Goal: Task Accomplishment & Management: Use online tool/utility

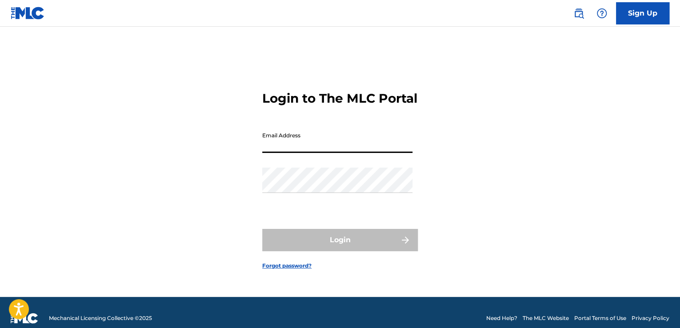
click at [347, 151] on input "Email Address" at bounding box center [337, 140] width 150 height 25
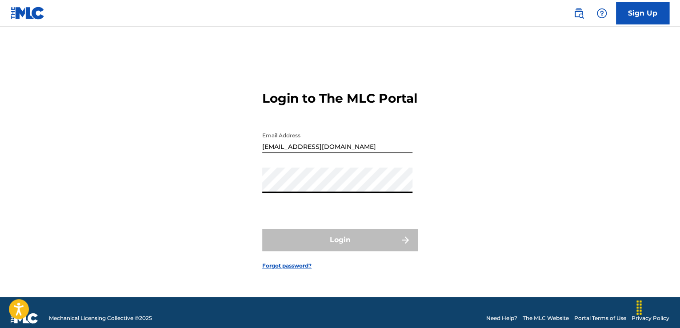
type input "[EMAIL_ADDRESS][DOMAIN_NAME]"
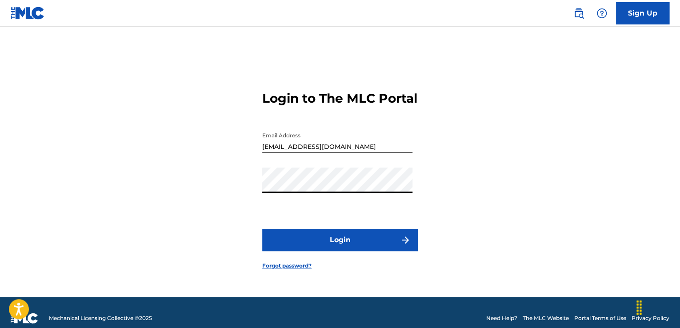
click at [342, 249] on button "Login" at bounding box center [340, 240] width 156 height 22
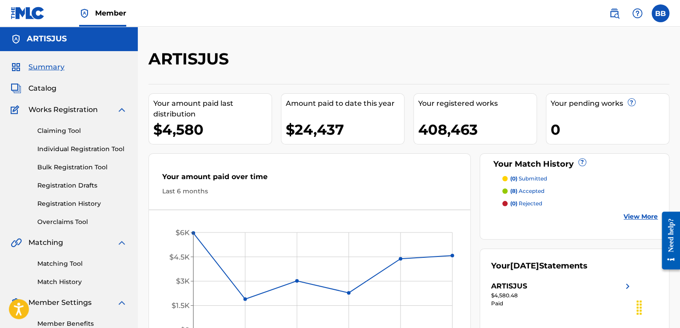
click at [57, 132] on link "Claiming Tool" at bounding box center [82, 130] width 90 height 9
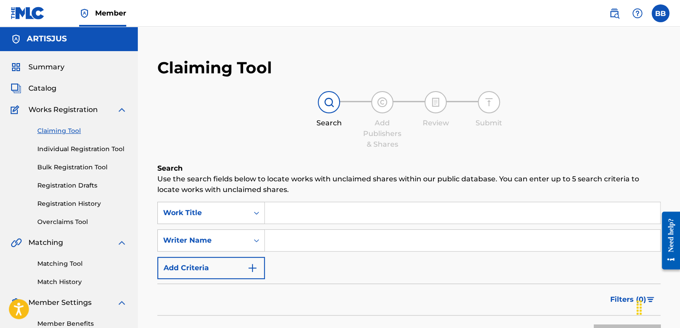
click at [314, 222] on input "Search Form" at bounding box center [462, 212] width 395 height 21
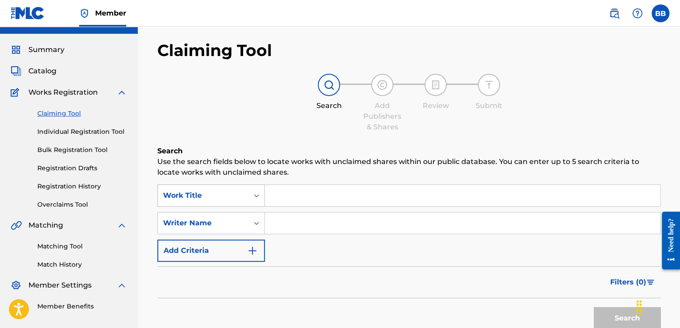
click at [255, 207] on div "Work Title" at bounding box center [211, 196] width 108 height 22
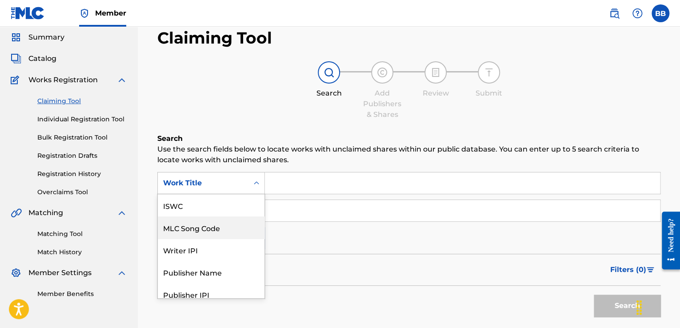
scroll to position [22, 0]
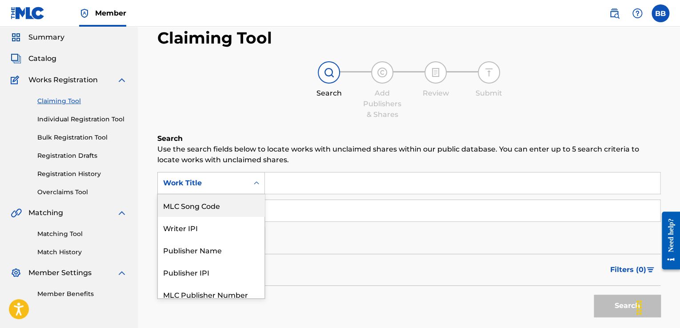
click at [231, 212] on div "MLC Song Code" at bounding box center [211, 205] width 107 height 22
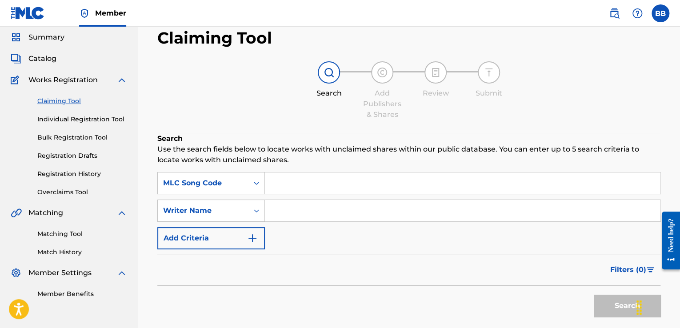
click at [294, 179] on input "Search Form" at bounding box center [462, 183] width 395 height 21
type input "NC5O9U"
click at [621, 306] on button "Search" at bounding box center [627, 306] width 67 height 22
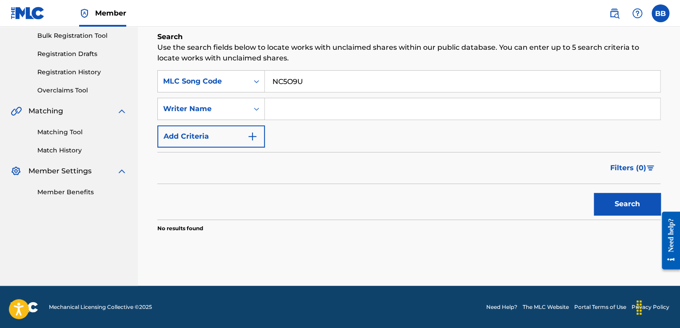
drag, startPoint x: 317, startPoint y: 77, endPoint x: 266, endPoint y: 66, distance: 51.5
click at [266, 66] on div "Search Use the search fields below to locate works with unclaimed shares within…" at bounding box center [408, 154] width 503 height 245
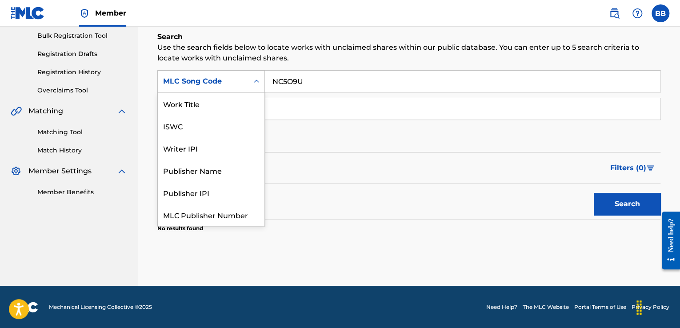
click at [244, 82] on div "MLC Song Code" at bounding box center [203, 81] width 91 height 17
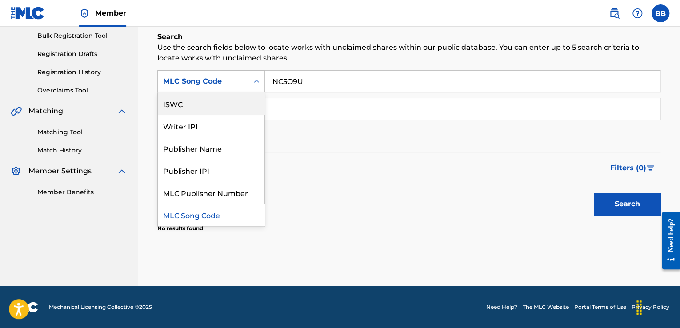
scroll to position [0, 0]
click at [235, 103] on div "Work Title" at bounding box center [211, 104] width 107 height 22
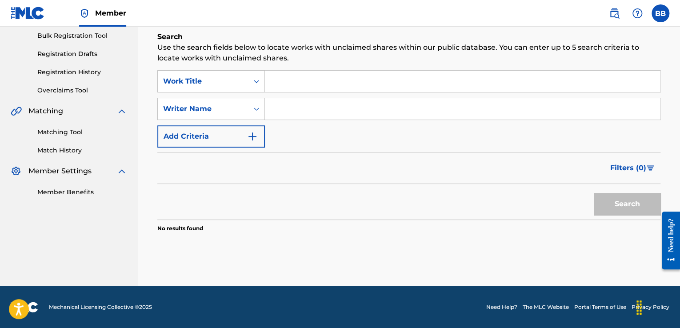
click at [294, 86] on input "Search Form" at bounding box center [462, 81] width 395 height 21
type input "NEHA"
click at [278, 110] on input "Search Form" at bounding box center [462, 108] width 395 height 21
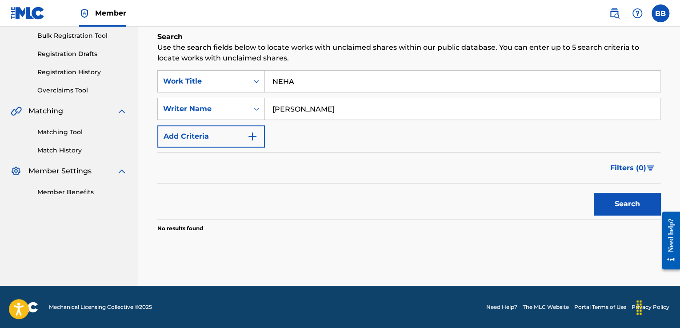
type input "[PERSON_NAME]"
click at [621, 205] on button "Search" at bounding box center [627, 204] width 67 height 22
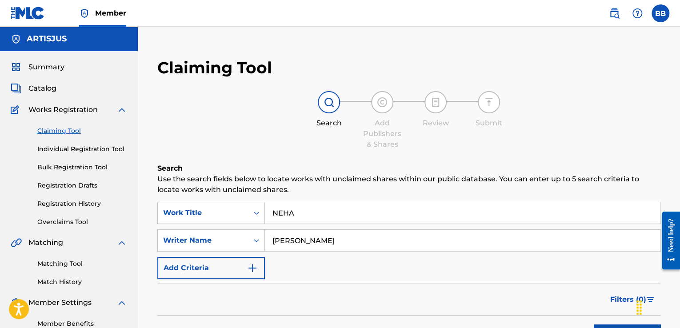
click at [76, 204] on link "Registration History" at bounding box center [82, 203] width 90 height 9
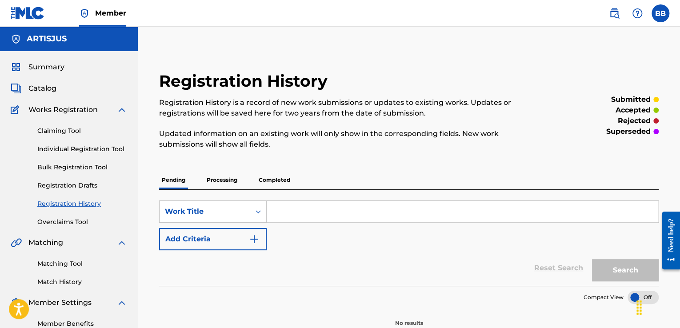
click at [350, 213] on input "Search Form" at bounding box center [463, 211] width 392 height 21
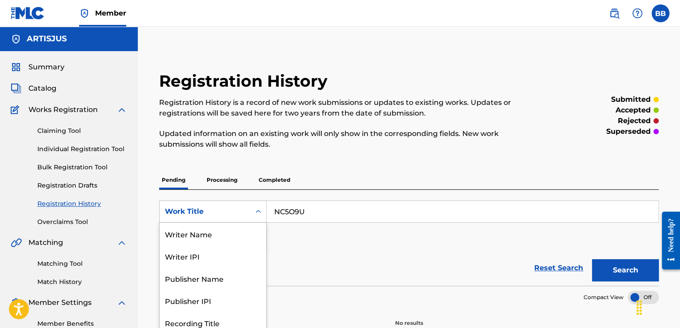
scroll to position [25, 0]
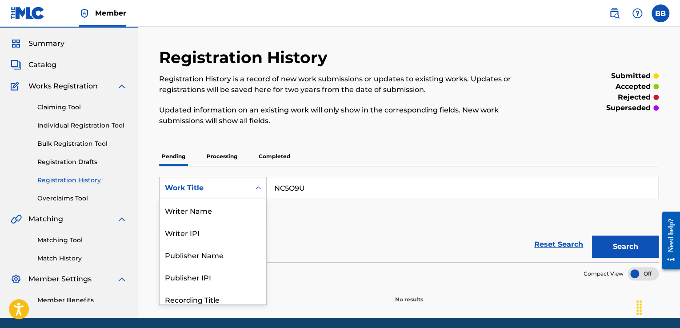
click at [256, 199] on div "8 results available. Use Up and Down to choose options, press Enter to select t…" at bounding box center [213, 188] width 108 height 22
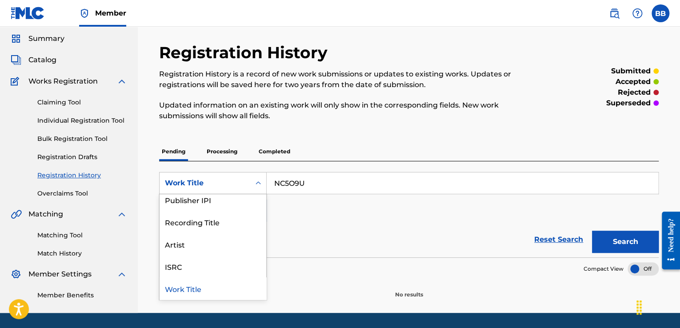
scroll to position [0, 0]
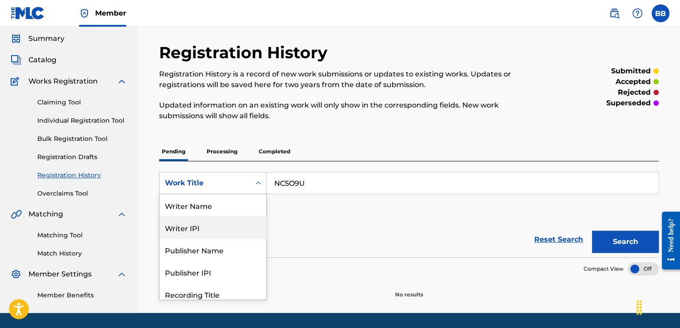
click at [296, 189] on input "NC5O9U" at bounding box center [463, 183] width 392 height 21
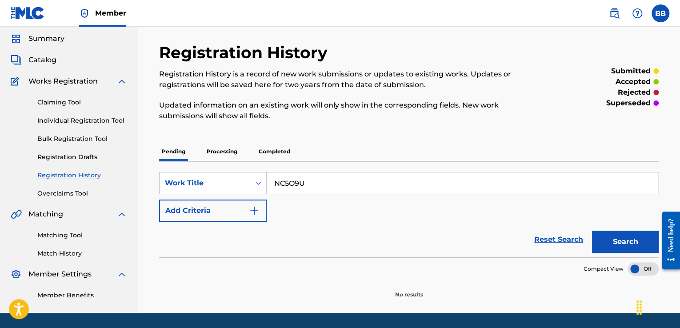
click at [296, 189] on input "NC5O9U" at bounding box center [463, 183] width 392 height 21
type input "NEHA"
click at [254, 213] on img "Search Form" at bounding box center [254, 210] width 11 height 11
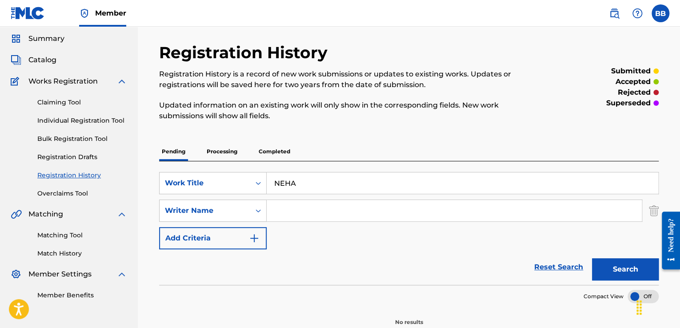
click at [308, 211] on input "Search Form" at bounding box center [454, 210] width 375 height 21
type input "[PERSON_NAME]"
click at [592, 258] on button "Search" at bounding box center [625, 269] width 67 height 22
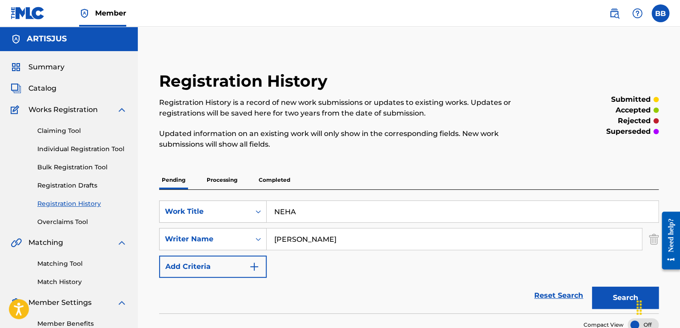
scroll to position [84, 0]
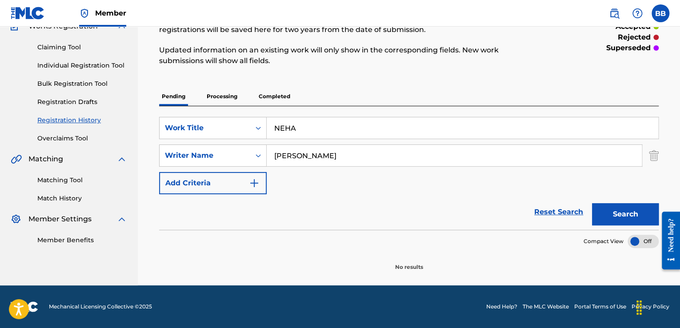
click at [276, 99] on p "Completed" at bounding box center [274, 96] width 37 height 19
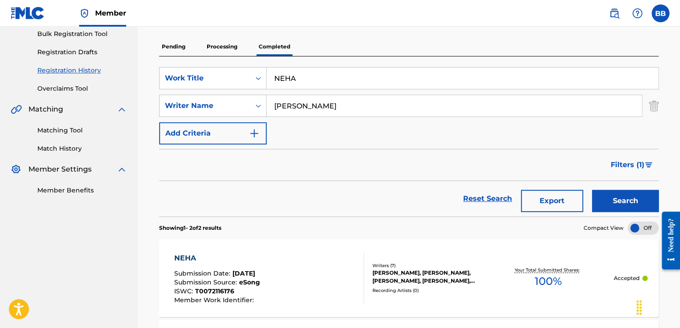
scroll to position [222, 0]
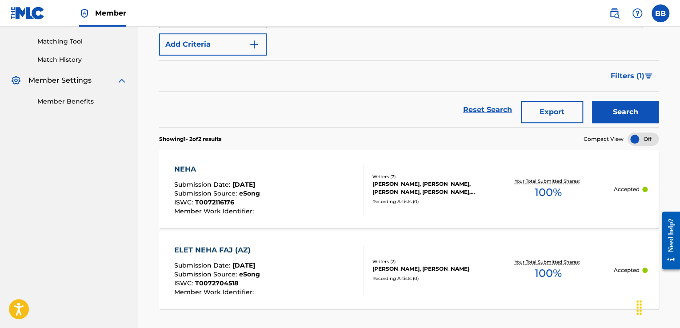
click at [222, 181] on span "Submission Date :" at bounding box center [203, 185] width 58 height 8
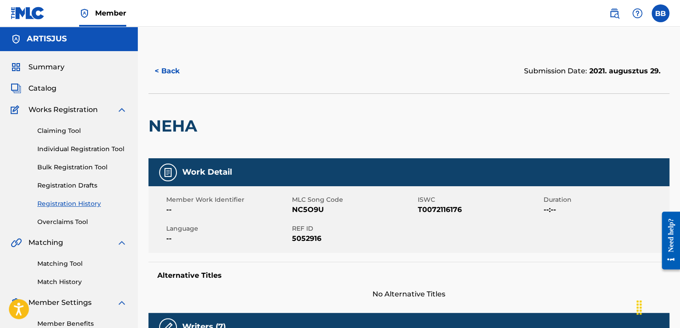
click at [172, 72] on button "< Back" at bounding box center [175, 71] width 53 height 22
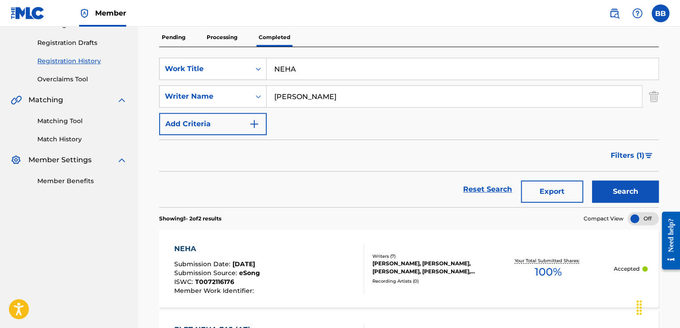
scroll to position [54, 0]
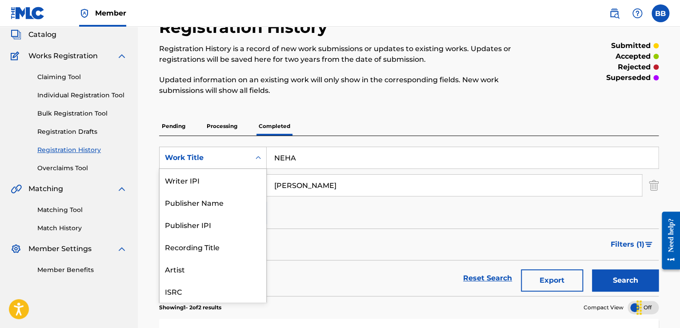
click at [262, 157] on icon "Search Form" at bounding box center [258, 157] width 9 height 9
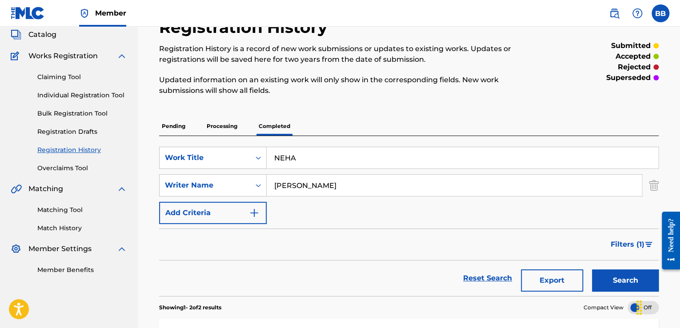
click at [262, 157] on icon "Search Form" at bounding box center [258, 157] width 9 height 9
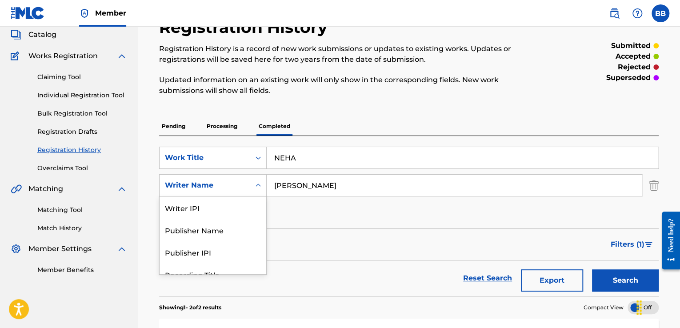
scroll to position [56, 0]
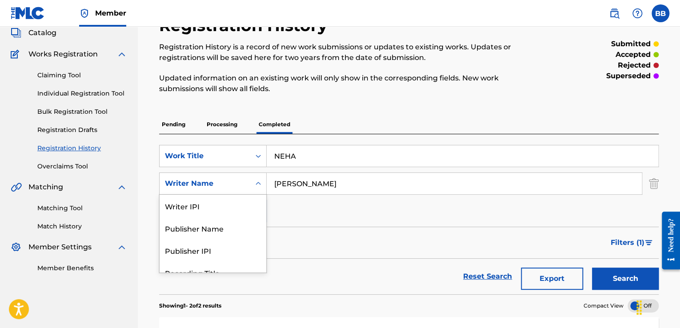
click at [259, 181] on icon "Search Form" at bounding box center [258, 183] width 9 height 9
click at [257, 157] on icon "Search Form" at bounding box center [258, 156] width 9 height 9
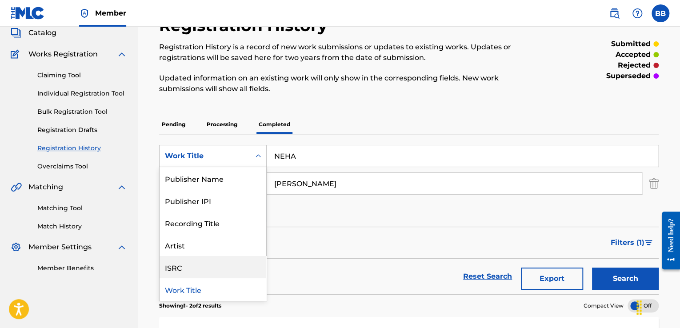
click at [229, 268] on div "ISRC" at bounding box center [213, 267] width 107 height 22
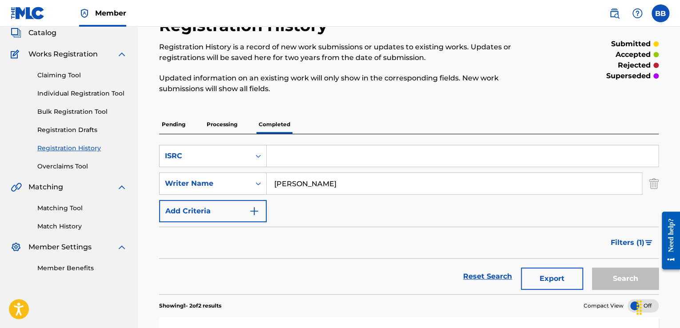
click at [296, 183] on input "[PERSON_NAME]" at bounding box center [454, 183] width 375 height 21
click at [306, 182] on input "[PERSON_NAME]" at bounding box center [454, 183] width 375 height 21
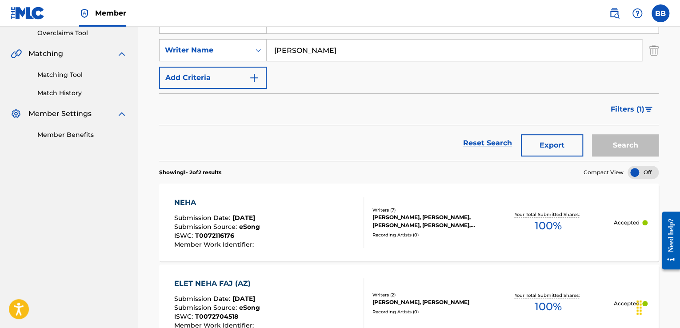
scroll to position [302, 0]
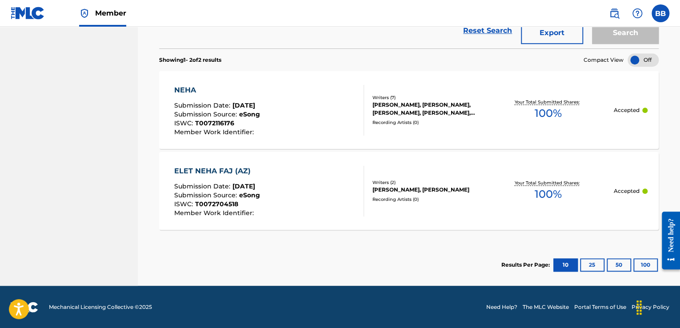
click at [587, 265] on button "25" at bounding box center [592, 264] width 24 height 13
click at [611, 273] on div "Results Per Page: 10 25 50 100" at bounding box center [580, 265] width 157 height 42
click at [611, 268] on button "50" at bounding box center [619, 264] width 24 height 13
click at [640, 269] on button "100" at bounding box center [646, 264] width 24 height 13
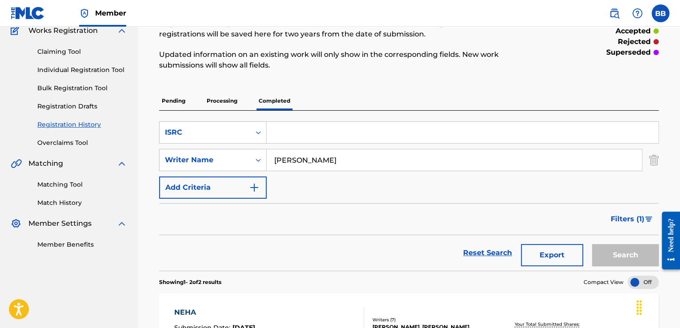
scroll to position [0, 0]
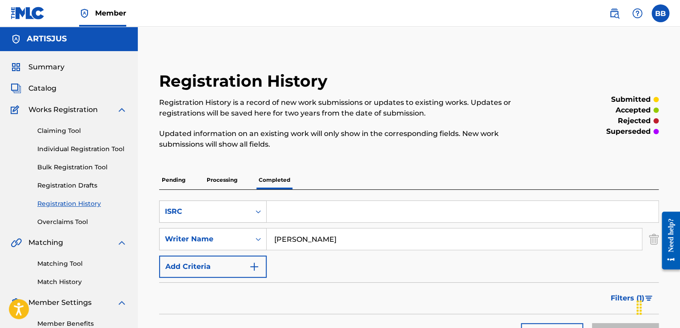
click at [81, 129] on link "Claiming Tool" at bounding box center [82, 130] width 90 height 9
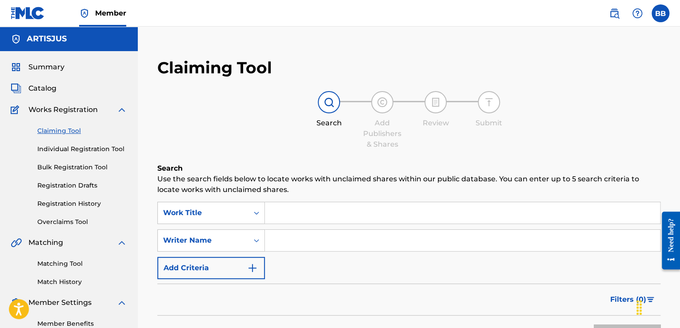
scroll to position [119, 0]
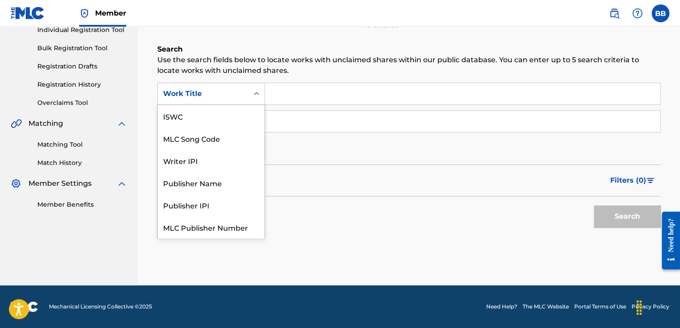
click at [258, 97] on icon "Search Form" at bounding box center [256, 93] width 9 height 9
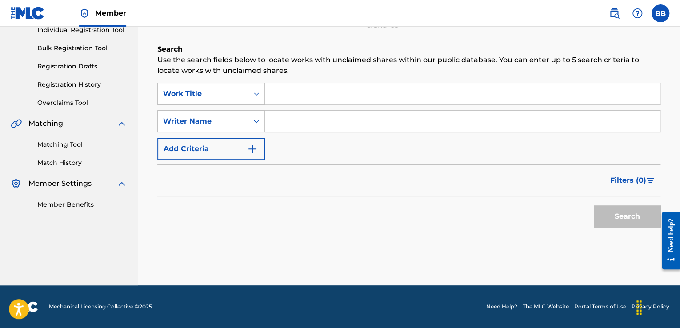
click at [72, 146] on link "Matching Tool" at bounding box center [82, 144] width 90 height 9
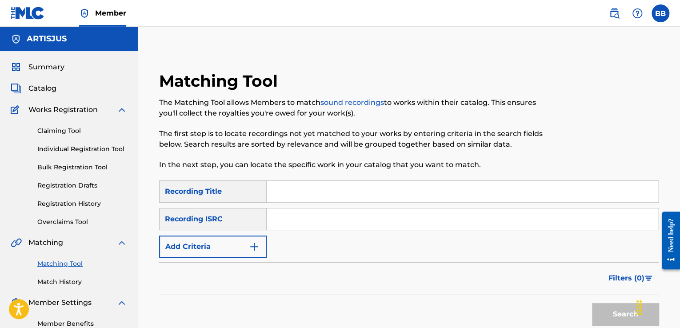
click at [285, 192] on input "Search Form" at bounding box center [463, 191] width 392 height 21
type input "NEHA"
click at [603, 310] on button "Search" at bounding box center [625, 314] width 67 height 22
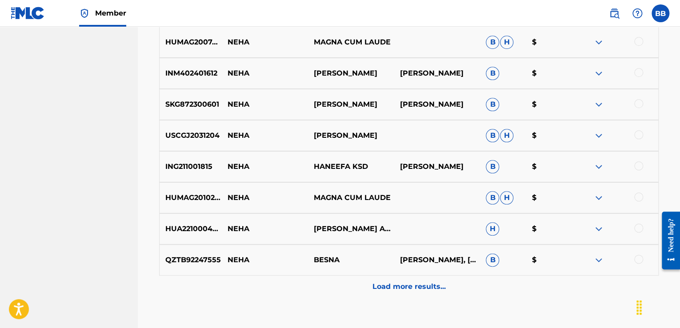
scroll to position [457, 0]
